Goal: Communication & Community: Answer question/provide support

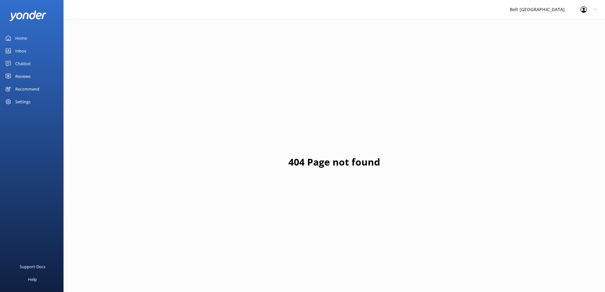
click at [15, 73] on link "Reviews" at bounding box center [32, 76] width 64 height 13
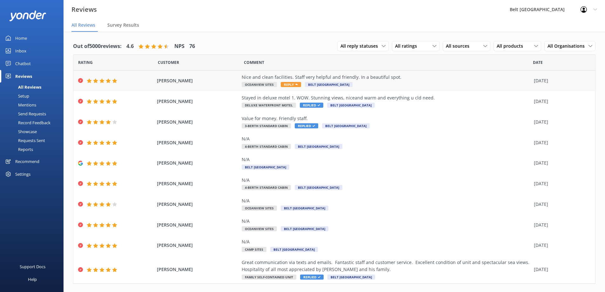
click at [392, 85] on div "Nice and clean facilities. Staff very helpful and friendly. In a beautiful spot…" at bounding box center [386, 81] width 289 height 14
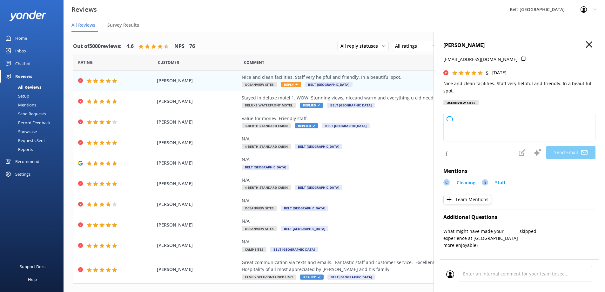
type textarea "Thank you so much for your wonderful review, [PERSON_NAME]! We're delighted to …"
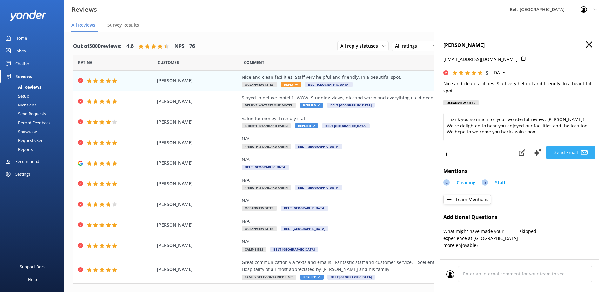
click at [565, 153] on button "Send Email" at bounding box center [570, 152] width 49 height 13
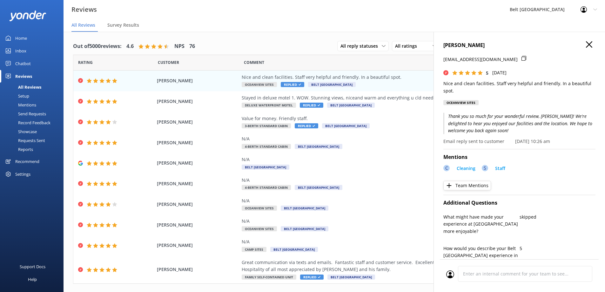
click at [587, 44] on icon at bounding box center [589, 44] width 6 height 6
